Goal: Navigation & Orientation: Find specific page/section

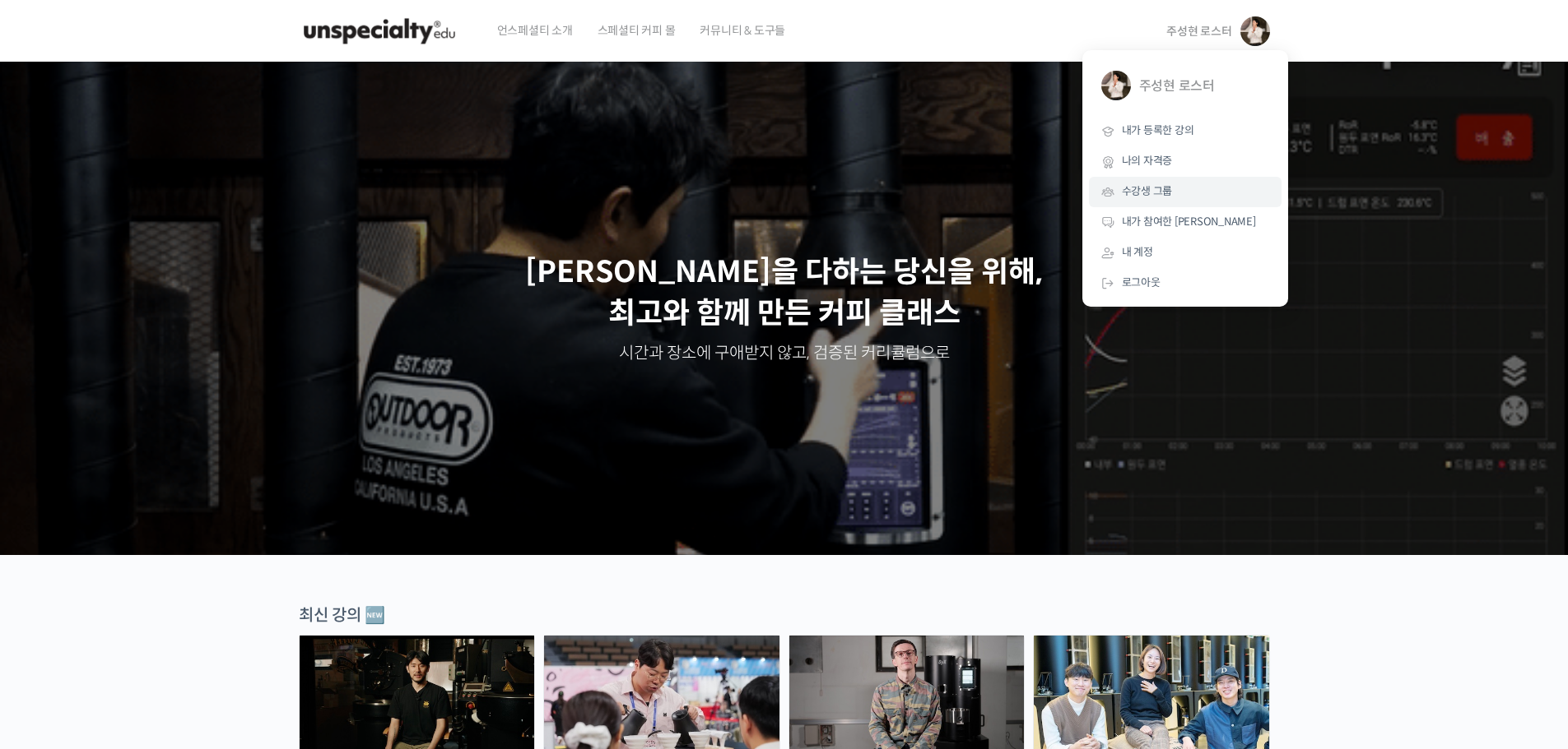
click at [1167, 184] on span "수강생 그룹" at bounding box center [1147, 191] width 51 height 14
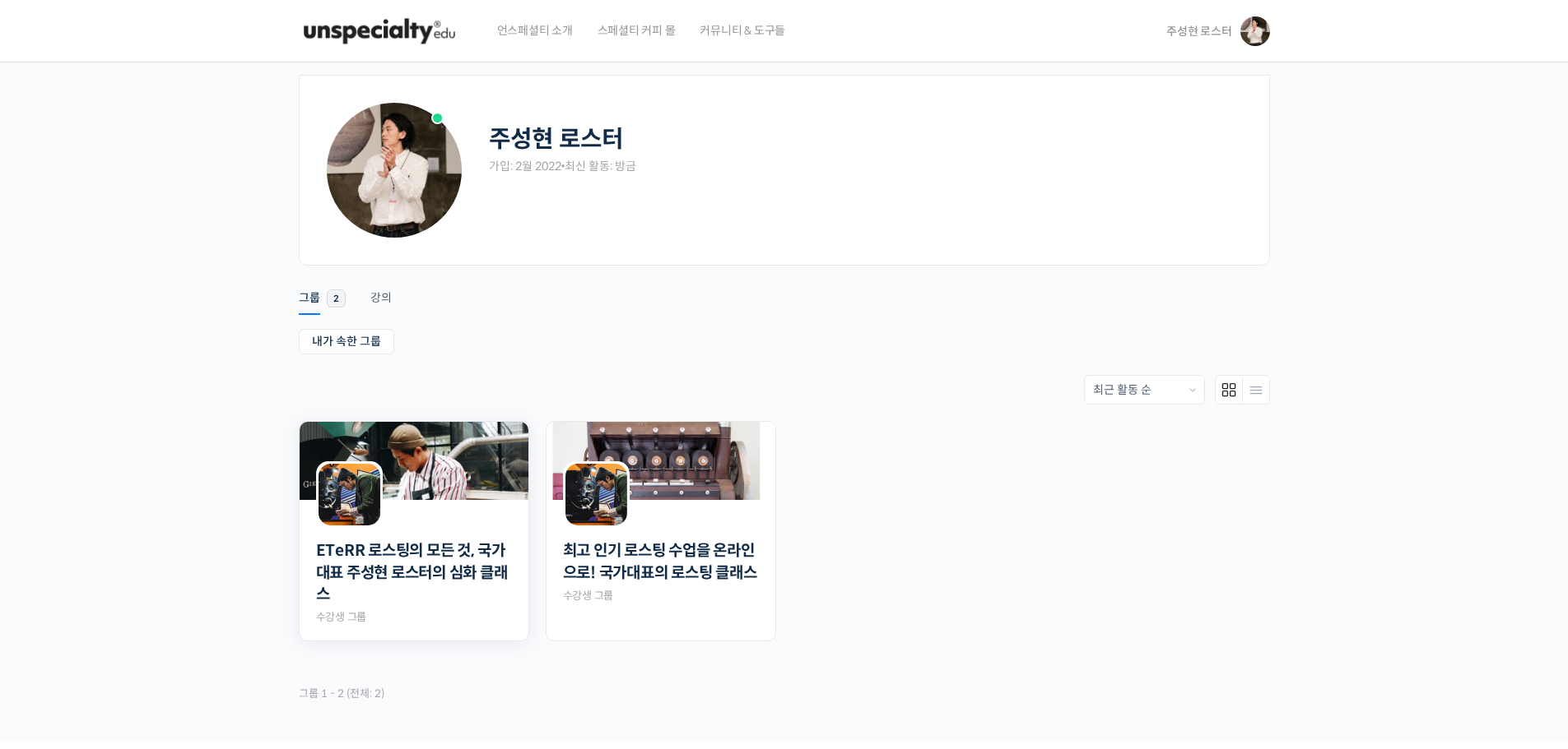
click at [505, 436] on img at bounding box center [414, 460] width 229 height 78
click at [725, 492] on img at bounding box center [661, 460] width 229 height 78
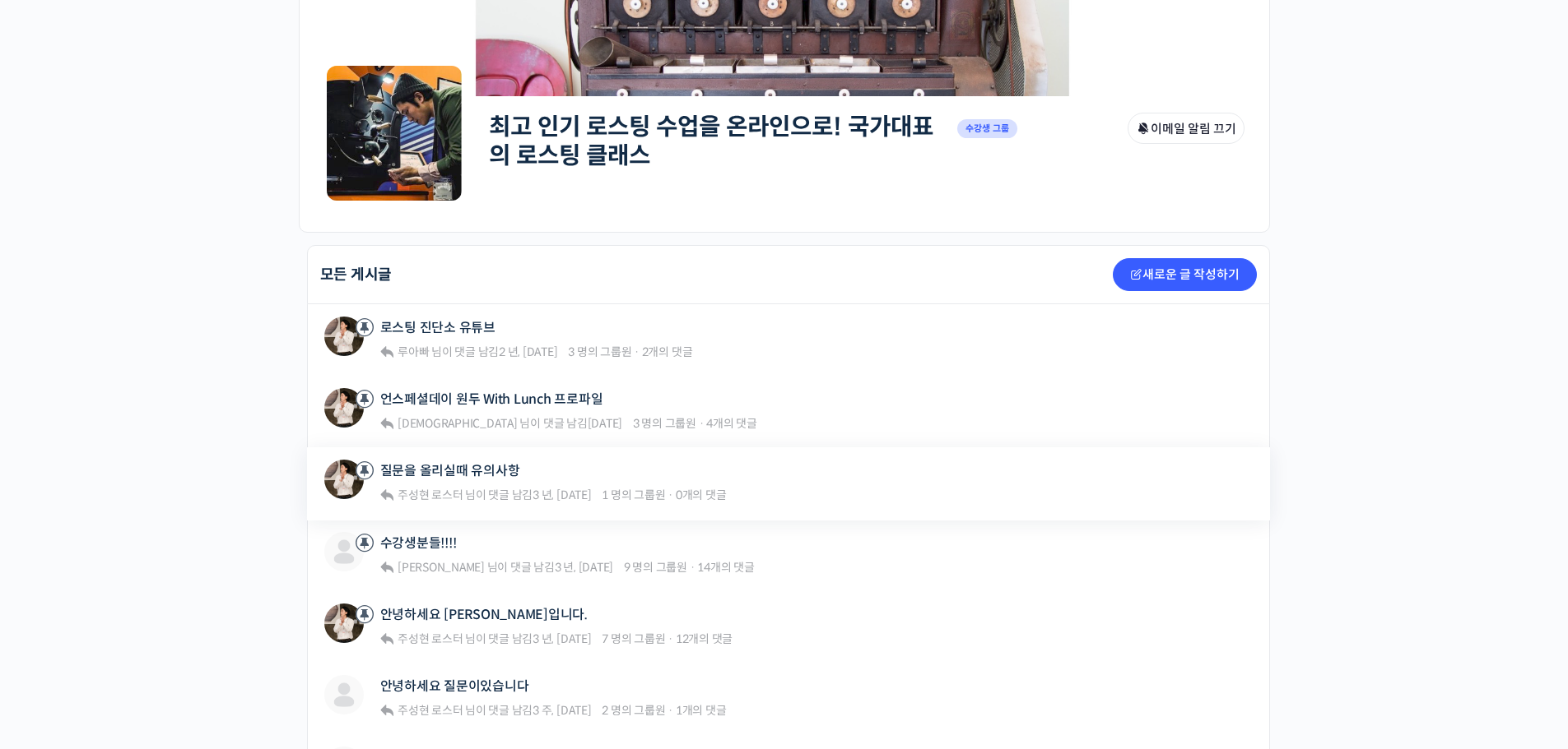
scroll to position [329, 0]
